Goal: Task Accomplishment & Management: Complete application form

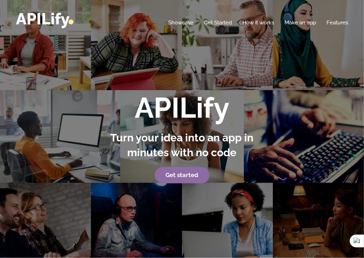
click at [178, 171] on link "Get started" at bounding box center [182, 175] width 55 height 16
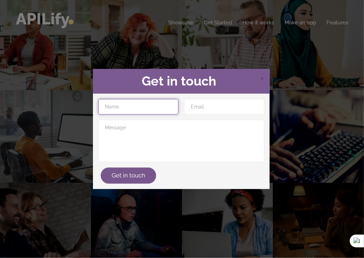
click at [140, 103] on input "text" at bounding box center [138, 107] width 80 height 16
click at [141, 112] on input "text" at bounding box center [138, 107] width 80 height 16
type input "p"
type input "Phanibhushan"
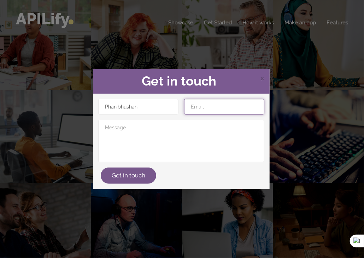
click at [230, 114] on input "email" at bounding box center [224, 107] width 80 height 16
type input "[EMAIL_ADDRESS][DOMAIN_NAME]"
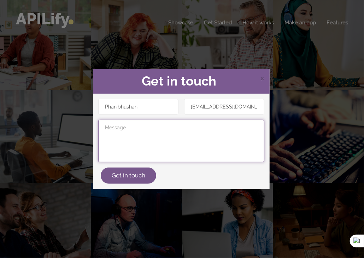
click at [118, 130] on textarea at bounding box center [181, 141] width 166 height 42
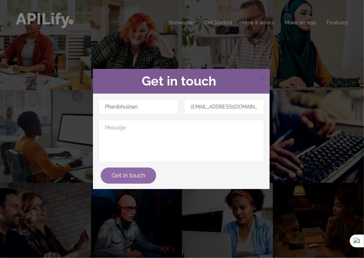
click at [120, 176] on button "Get in touch" at bounding box center [129, 176] width 56 height 16
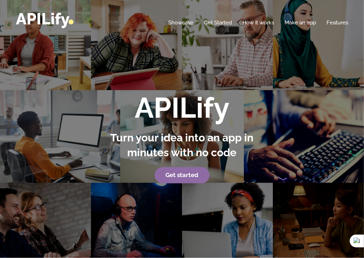
click at [195, 174] on strong "Get started" at bounding box center [182, 175] width 33 height 7
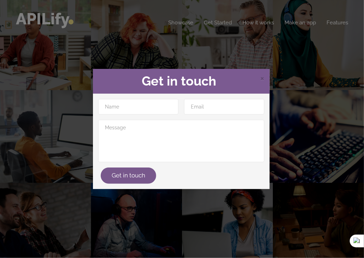
click at [261, 82] on span "×" at bounding box center [262, 78] width 4 height 11
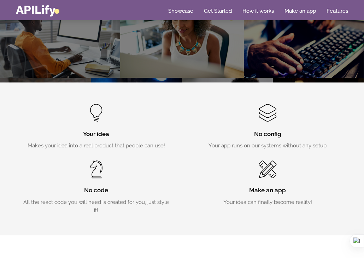
scroll to position [175, 0]
click at [268, 166] on span at bounding box center [268, 170] width 17 height 18
click at [274, 191] on h3 "Make an app" at bounding box center [268, 190] width 150 height 8
click at [269, 183] on div "Make an app Your idea can finally become reality!" at bounding box center [268, 184] width 150 height 46
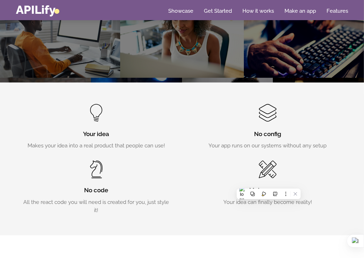
click at [282, 162] on div "Make an app Your idea can finally become reality!" at bounding box center [268, 184] width 150 height 46
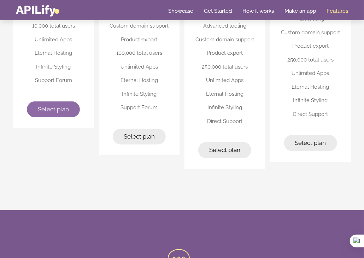
scroll to position [1851, 0]
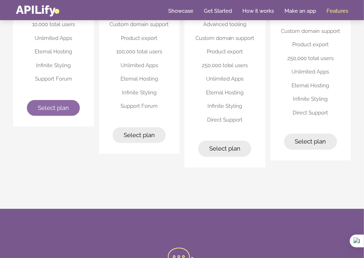
click at [52, 110] on link "Select plan" at bounding box center [53, 108] width 53 height 16
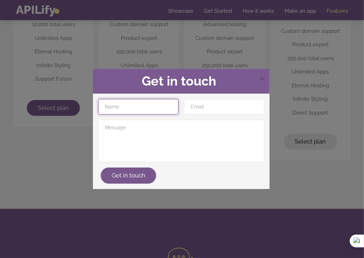
click at [119, 108] on input "text" at bounding box center [138, 107] width 80 height 16
click at [150, 107] on input "text" at bounding box center [138, 107] width 80 height 16
type input "Phanibhushan"
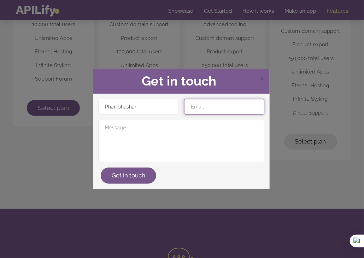
click at [214, 107] on input "email" at bounding box center [224, 107] width 80 height 16
type input "chenliyu1889420@gmail.com"
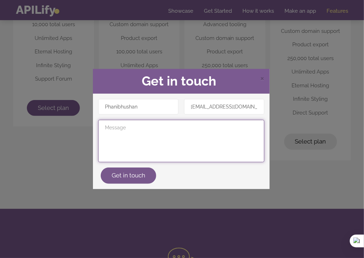
click at [127, 133] on textarea at bounding box center [181, 141] width 166 height 42
type textarea "hello"
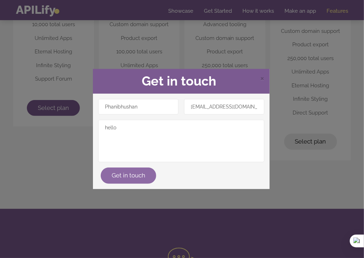
click at [134, 174] on button "Get in touch" at bounding box center [129, 176] width 56 height 16
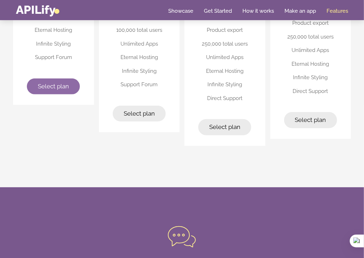
scroll to position [1872, 0]
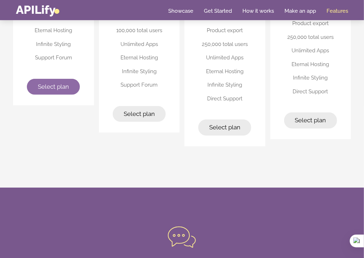
click at [46, 91] on link "Select plan" at bounding box center [53, 87] width 53 height 16
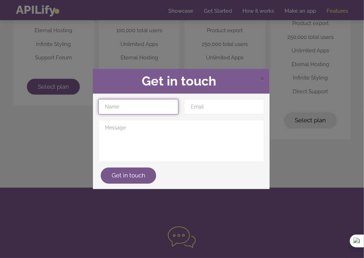
click at [141, 107] on input "text" at bounding box center [138, 107] width 80 height 16
click at [308, 131] on div "× Get in touch Get in touch" at bounding box center [182, 129] width 364 height 258
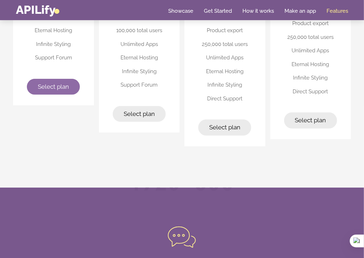
scroll to position [2001, 0]
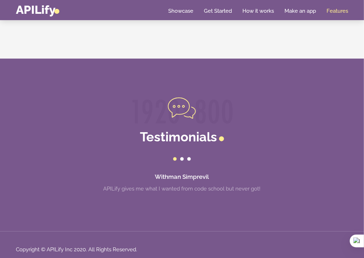
click at [309, 5] on div "Home Showcase Get Started How it works Make an app Features" at bounding box center [182, 10] width 332 height 12
click at [307, 12] on link "Make an app" at bounding box center [300, 10] width 31 height 7
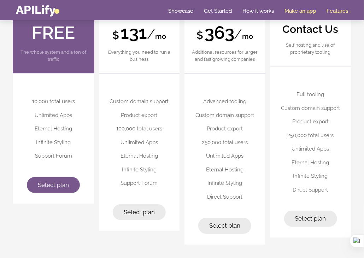
scroll to position [1773, 0]
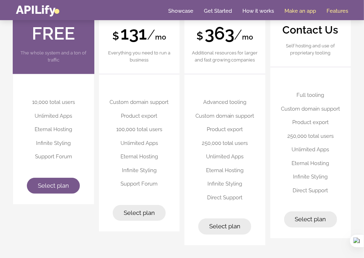
click at [303, 13] on link "Make an app" at bounding box center [300, 10] width 31 height 7
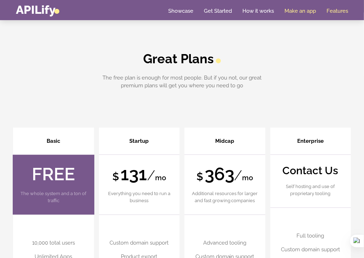
scroll to position [1630, 0]
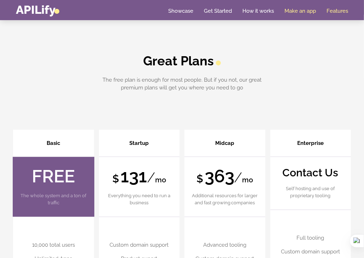
click at [309, 12] on link "Make an app" at bounding box center [300, 10] width 31 height 7
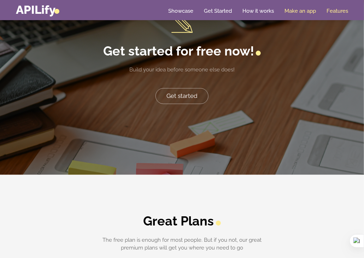
scroll to position [1469, 0]
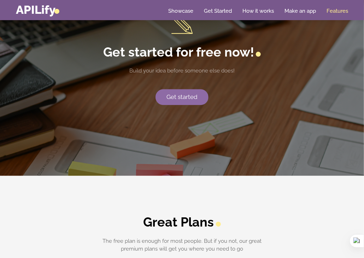
click at [183, 91] on link "Get started" at bounding box center [182, 97] width 53 height 16
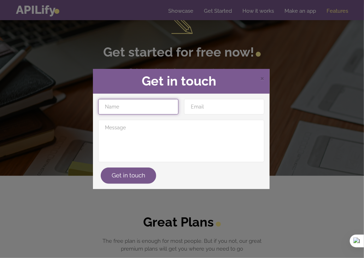
click at [133, 106] on input "text" at bounding box center [138, 107] width 80 height 16
click at [141, 110] on input "text" at bounding box center [138, 107] width 80 height 16
click at [114, 108] on input "text" at bounding box center [138, 107] width 80 height 16
type input "Phanibhushan"
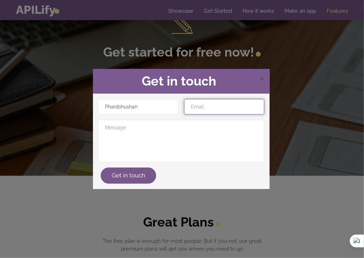
click at [223, 103] on input "email" at bounding box center [224, 107] width 80 height 16
type input "[EMAIL_ADDRESS][DOMAIN_NAME]"
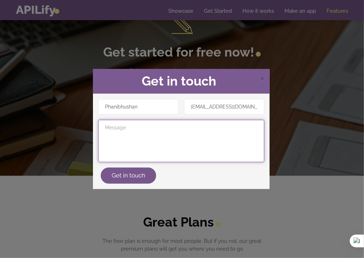
click at [180, 131] on textarea at bounding box center [181, 141] width 166 height 42
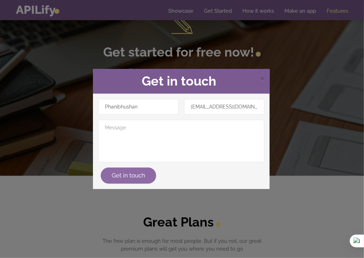
click at [126, 178] on button "Get in touch" at bounding box center [129, 176] width 56 height 16
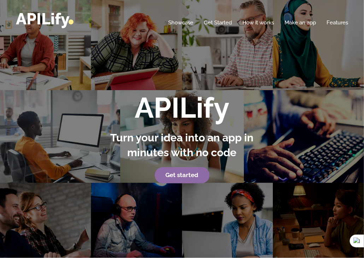
click at [170, 176] on strong "Get started" at bounding box center [182, 175] width 33 height 7
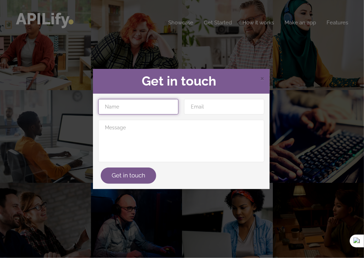
click at [127, 109] on input "text" at bounding box center [138, 107] width 80 height 16
click at [143, 97] on div "Get in touch" at bounding box center [181, 141] width 177 height 95
click at [139, 101] on input "text" at bounding box center [138, 107] width 80 height 16
type input "Phanibhushan"
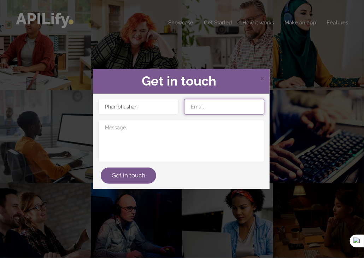
click at [214, 102] on input "email" at bounding box center [224, 107] width 80 height 16
type input "chenliyu1889420@gmail.com"
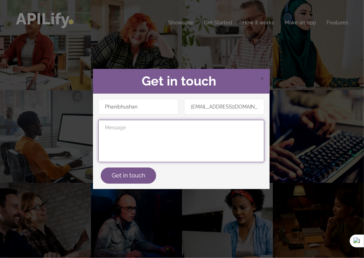
click at [220, 126] on textarea at bounding box center [181, 141] width 166 height 42
paste textarea "“Create a mobile-friendly Chinese Zodiac Compatibility Checker App. Features: U…"
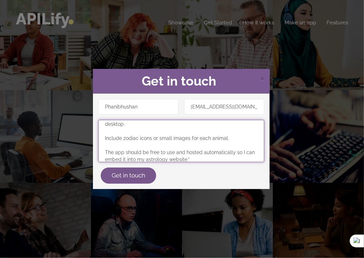
drag, startPoint x: 180, startPoint y: 139, endPoint x: 146, endPoint y: 161, distance: 40.0
click at [149, 160] on textarea "“Create a mobile-friendly Chinese Zodiac Compatibility Checker App. Features: U…" at bounding box center [181, 141] width 166 height 42
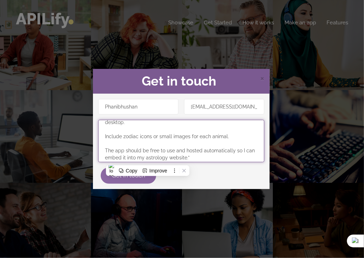
type textarea "“Create a mobile-friendly Chinese Zodiac Compatibility Checker App. Features: U…"
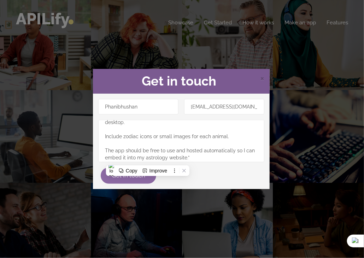
click at [130, 178] on button "Get in touch" at bounding box center [129, 176] width 56 height 16
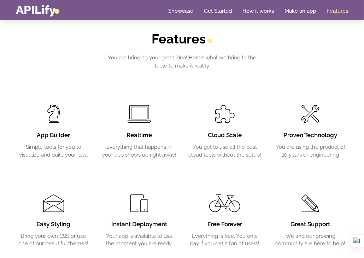
scroll to position [1123, 0]
click at [57, 131] on h3 "App Builder" at bounding box center [53, 135] width 75 height 8
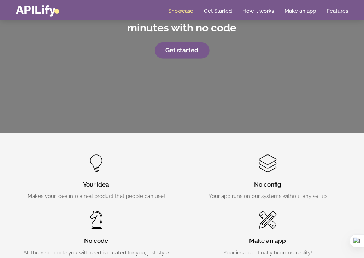
scroll to position [0, 0]
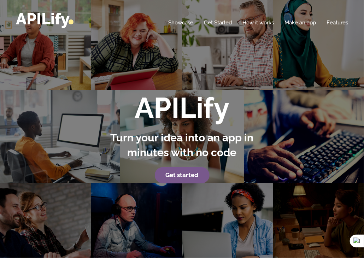
click at [220, 126] on div "APILify Turn your idea into an app in minutes with no code Get started" at bounding box center [183, 137] width 172 height 91
click at [299, 21] on link "Make an app" at bounding box center [300, 22] width 31 height 7
click at [307, 21] on link "Make an app" at bounding box center [300, 22] width 31 height 7
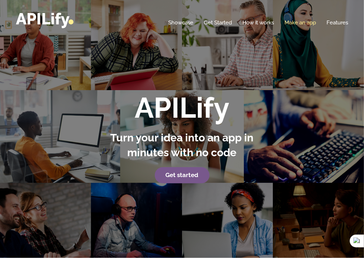
click at [307, 21] on link "Make an app" at bounding box center [300, 22] width 31 height 7
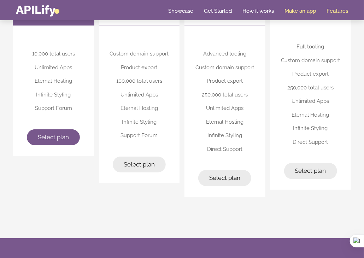
scroll to position [1821, 0]
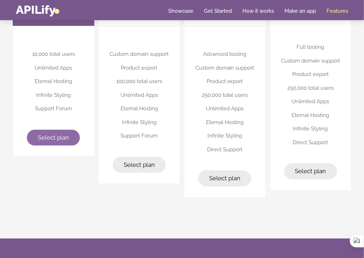
click at [38, 143] on div "10,000 total users Unlimited Apps Eternal Hosting Infinite Styling Support Foru…" at bounding box center [53, 91] width 81 height 130
